Goal: Navigation & Orientation: Find specific page/section

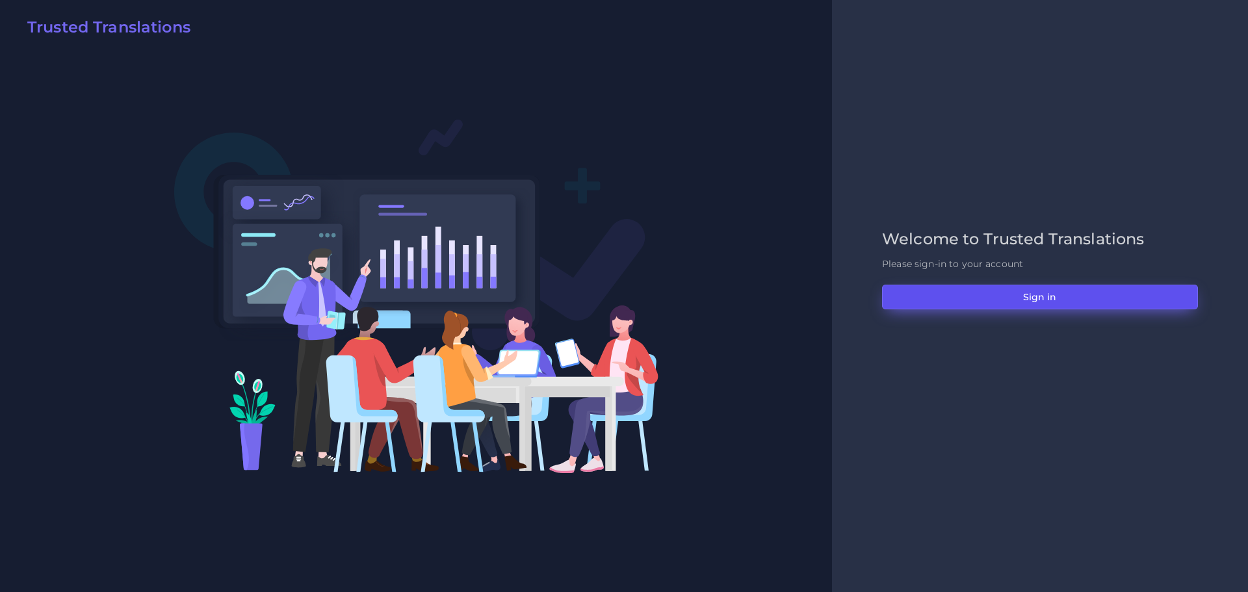
click at [1045, 294] on button "Sign in" at bounding box center [1040, 297] width 316 height 25
